Goal: Task Accomplishment & Management: Use online tool/utility

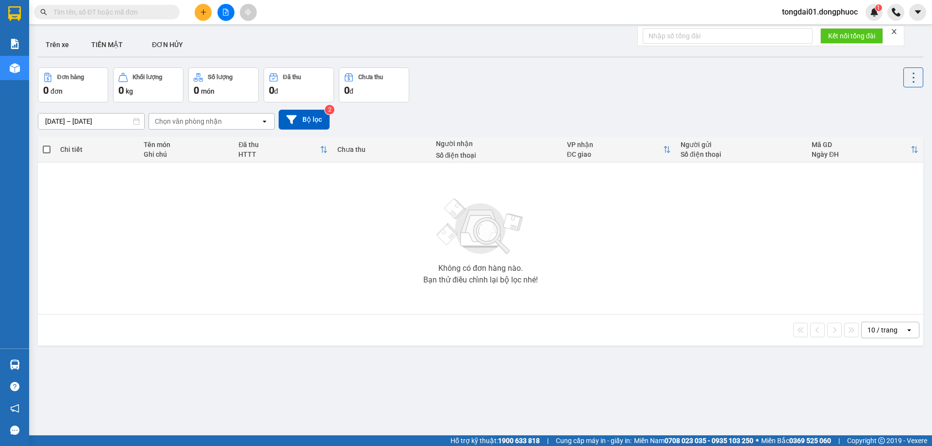
click at [123, 13] on input "text" at bounding box center [110, 12] width 115 height 11
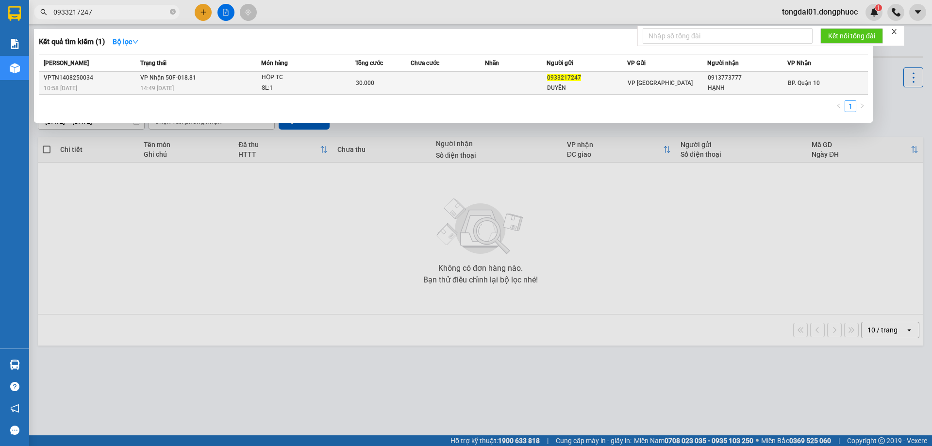
type input "0933217247"
click at [174, 84] on div "14:49 [DATE]" at bounding box center [200, 88] width 121 height 11
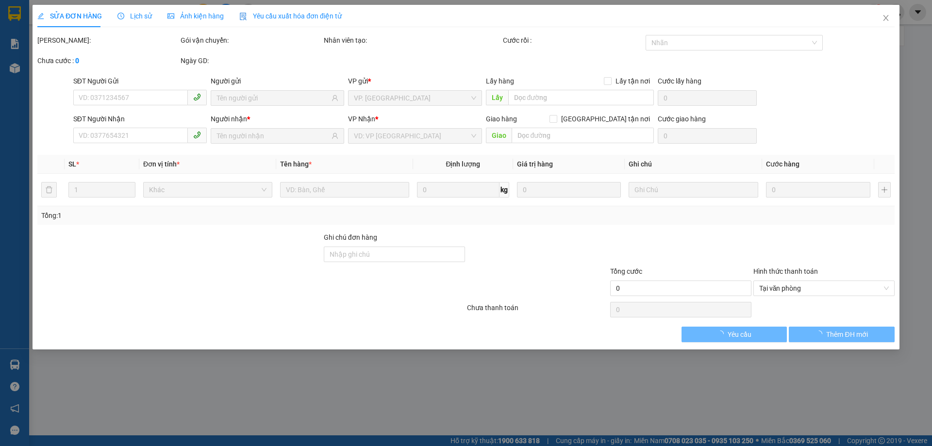
type input "0933217247"
type input "DUYÊN"
type input "0913773777"
type input "HẠNH"
type input "30.000"
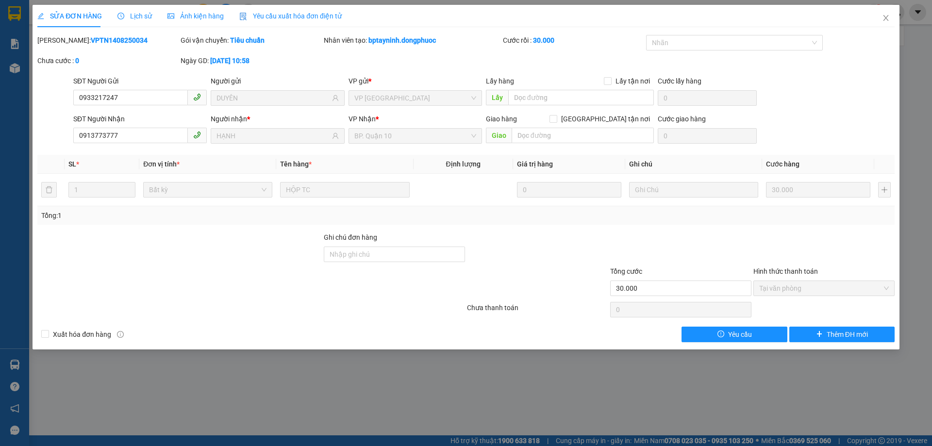
click at [148, 18] on span "Lịch sử" at bounding box center [135, 16] width 34 height 8
